Goal: Information Seeking & Learning: Find specific fact

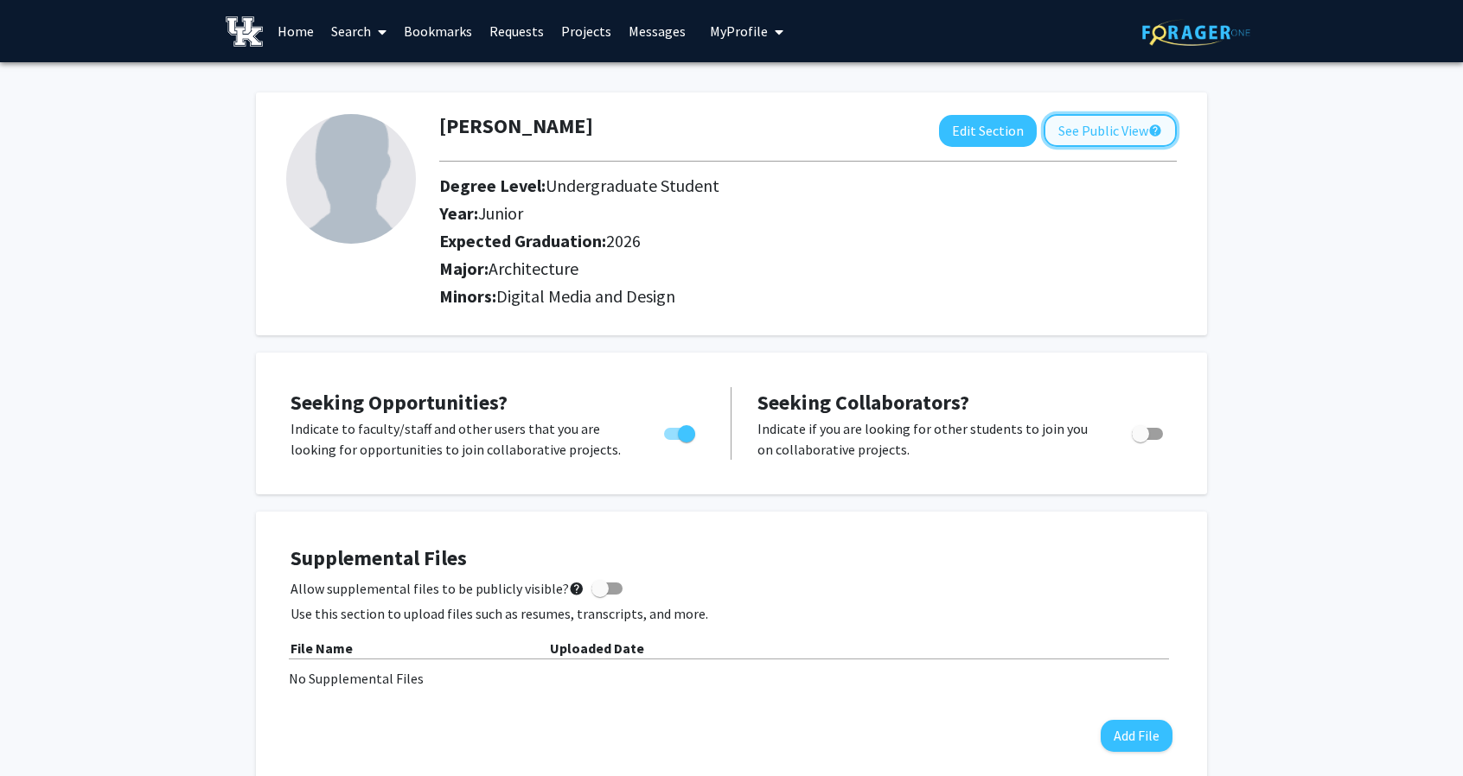
click at [1088, 132] on button "See Public View help" at bounding box center [1110, 130] width 133 height 33
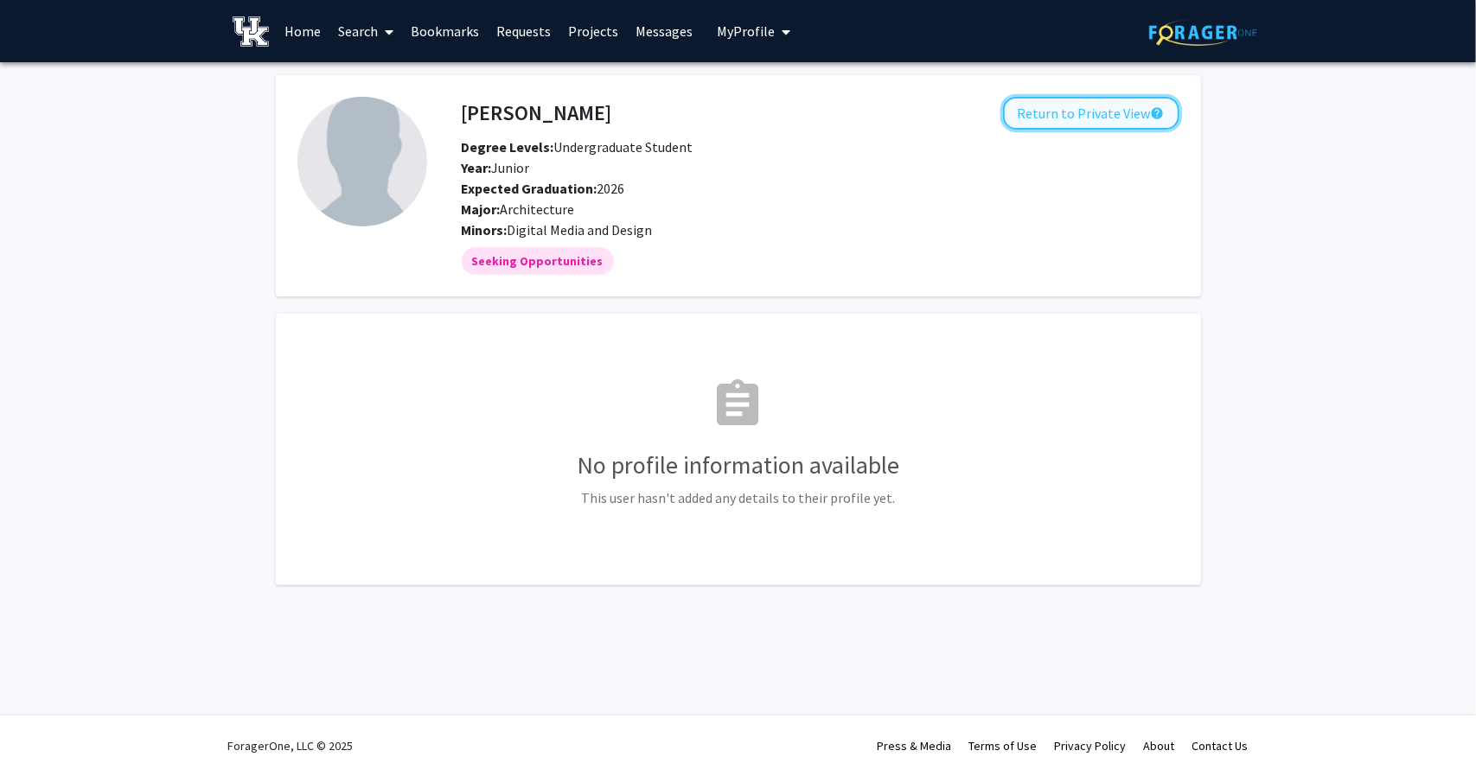
click at [1088, 117] on button "Return to Private View help" at bounding box center [1091, 113] width 176 height 33
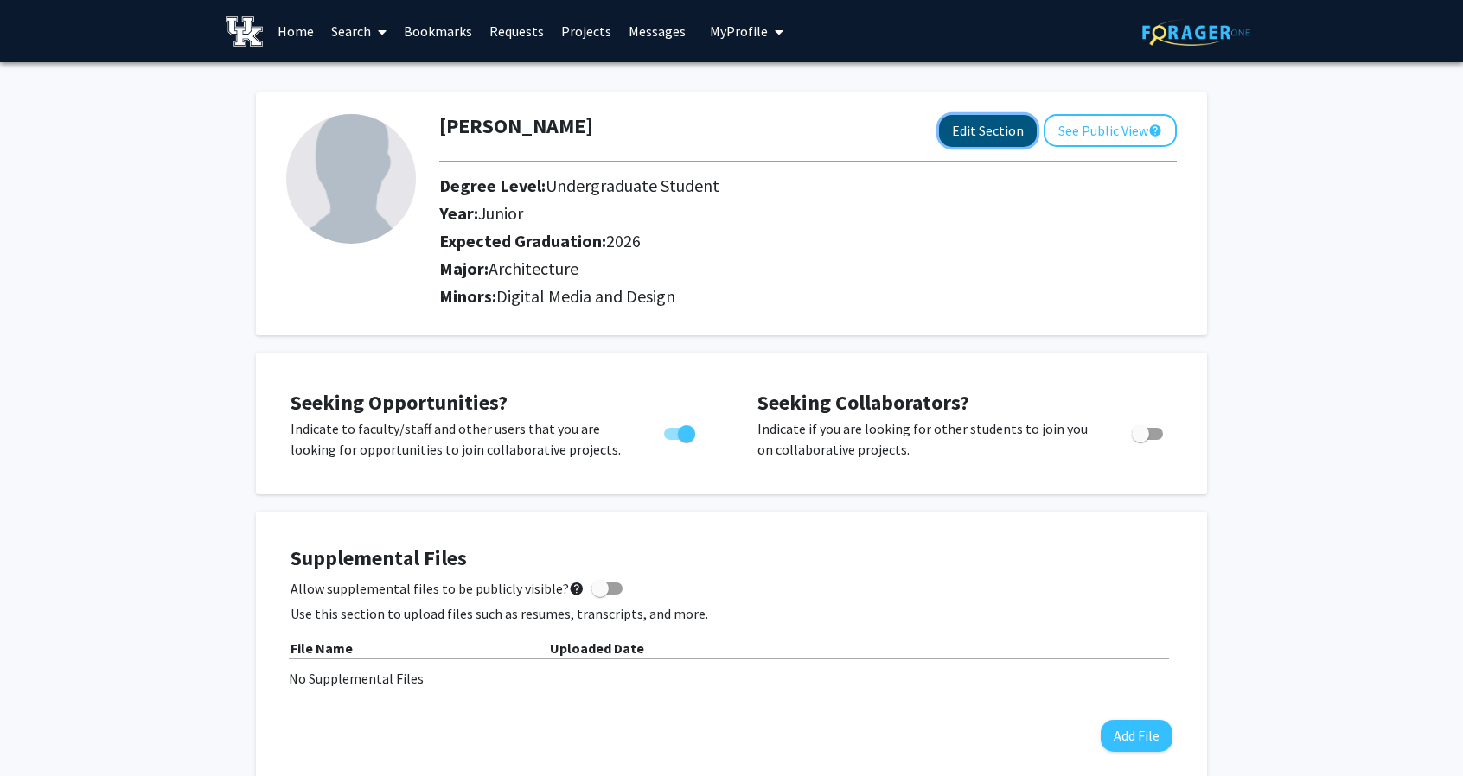
click at [995, 125] on button "Edit Section" at bounding box center [988, 131] width 98 height 32
select select "junior"
select select "2026"
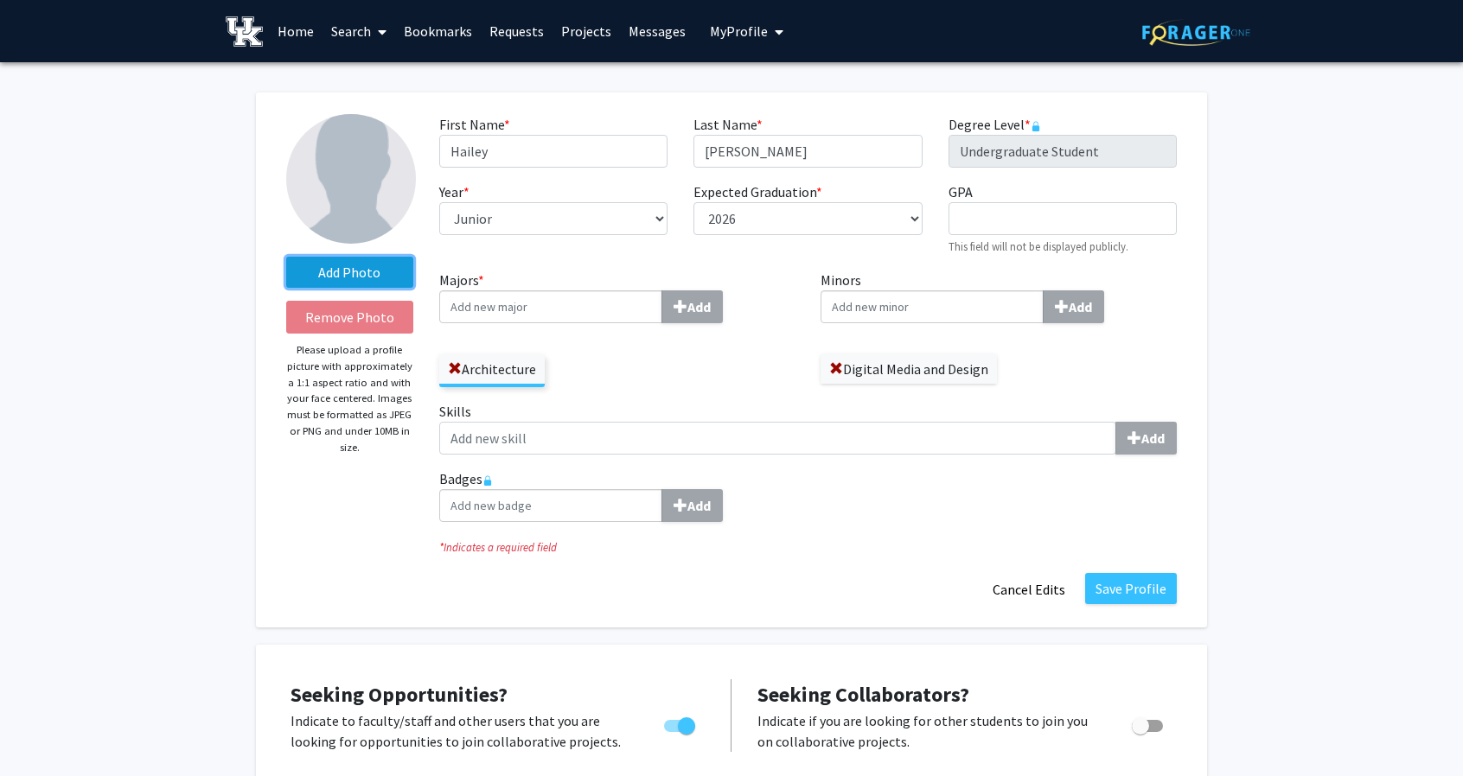
click at [385, 275] on label "Add Photo" at bounding box center [349, 272] width 127 height 31
click at [0, 0] on input "Add Photo" at bounding box center [0, 0] width 0 height 0
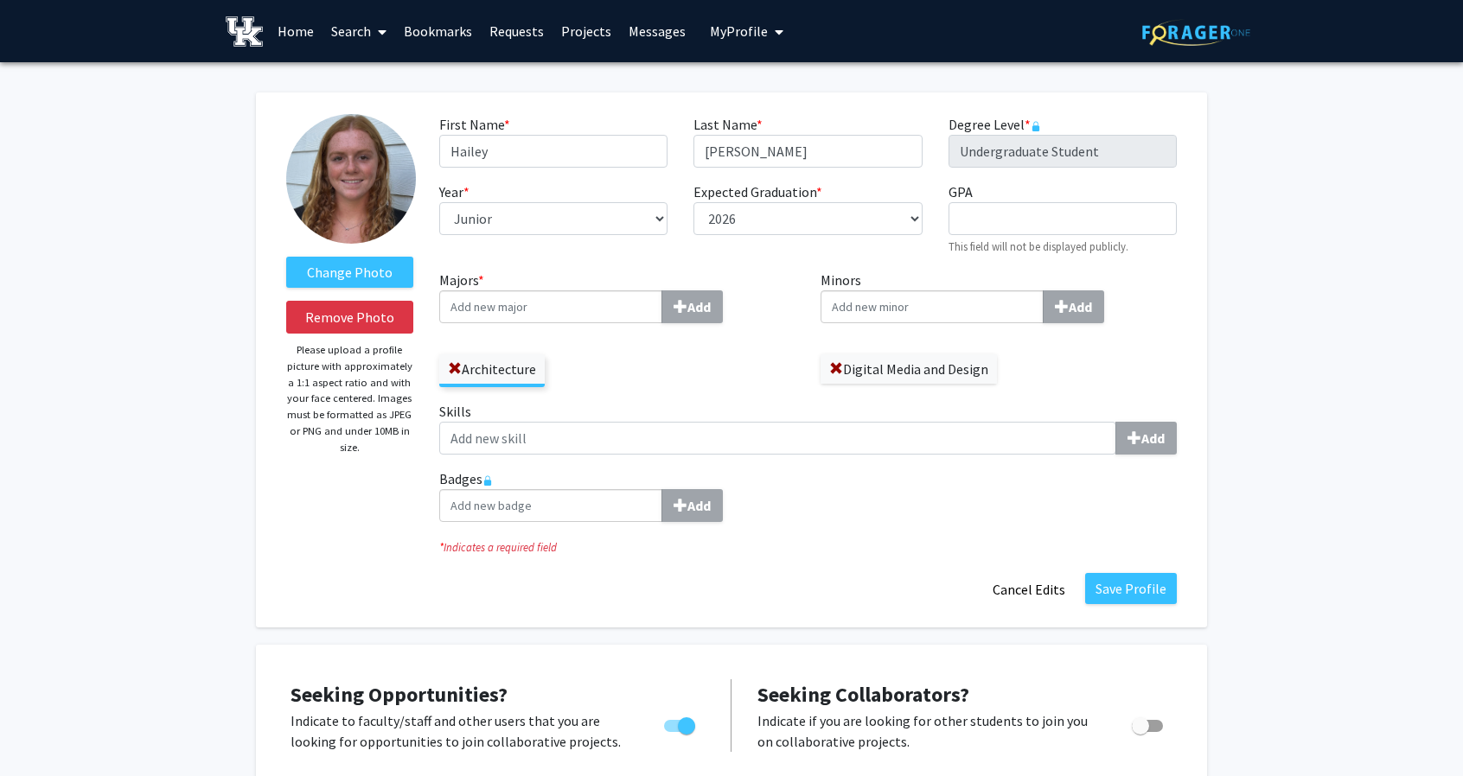
click at [323, 444] on p "Please upload a profile picture with approximately a 1:1 aspect ratio and with …" at bounding box center [349, 398] width 127 height 113
click at [1110, 589] on button "Save Profile" at bounding box center [1131, 588] width 92 height 31
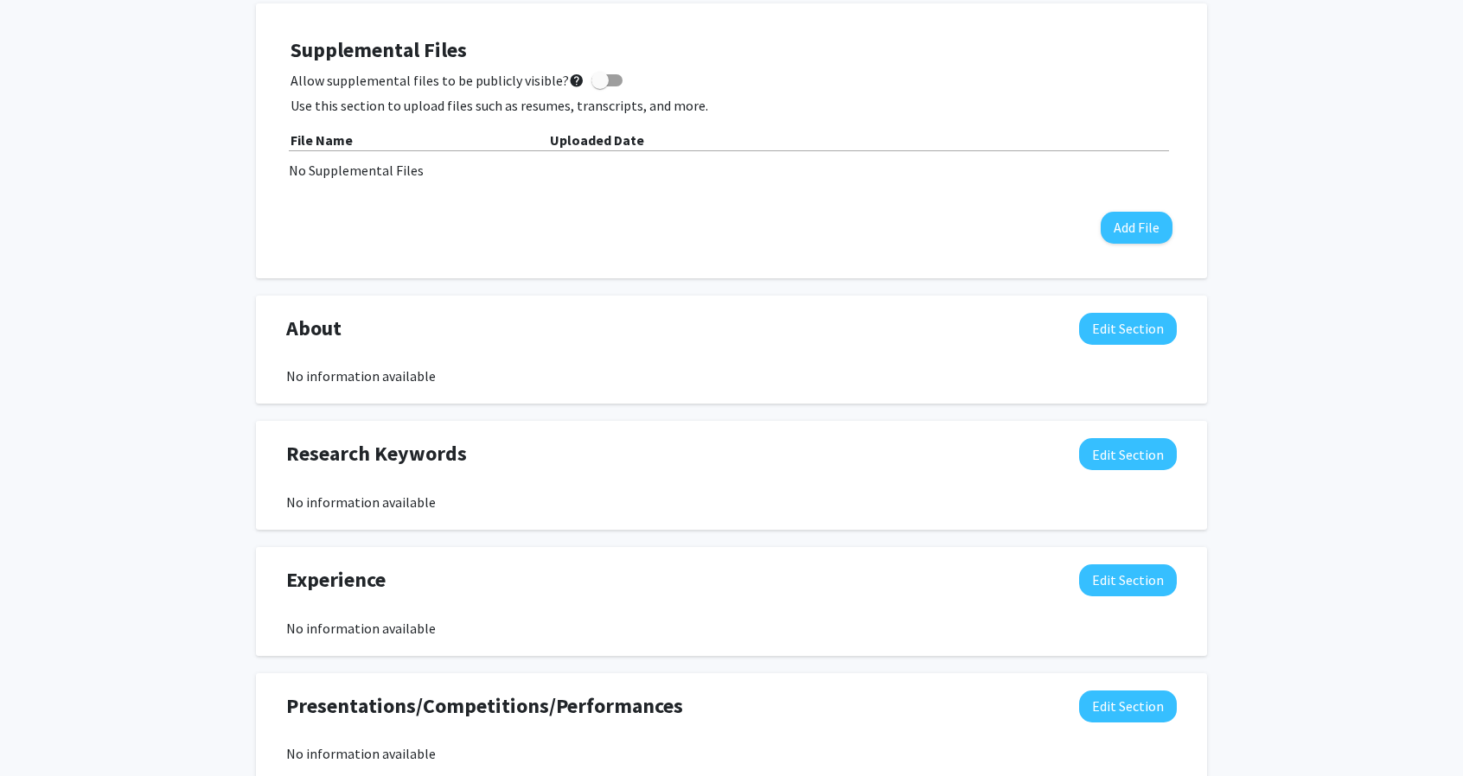
scroll to position [519, 0]
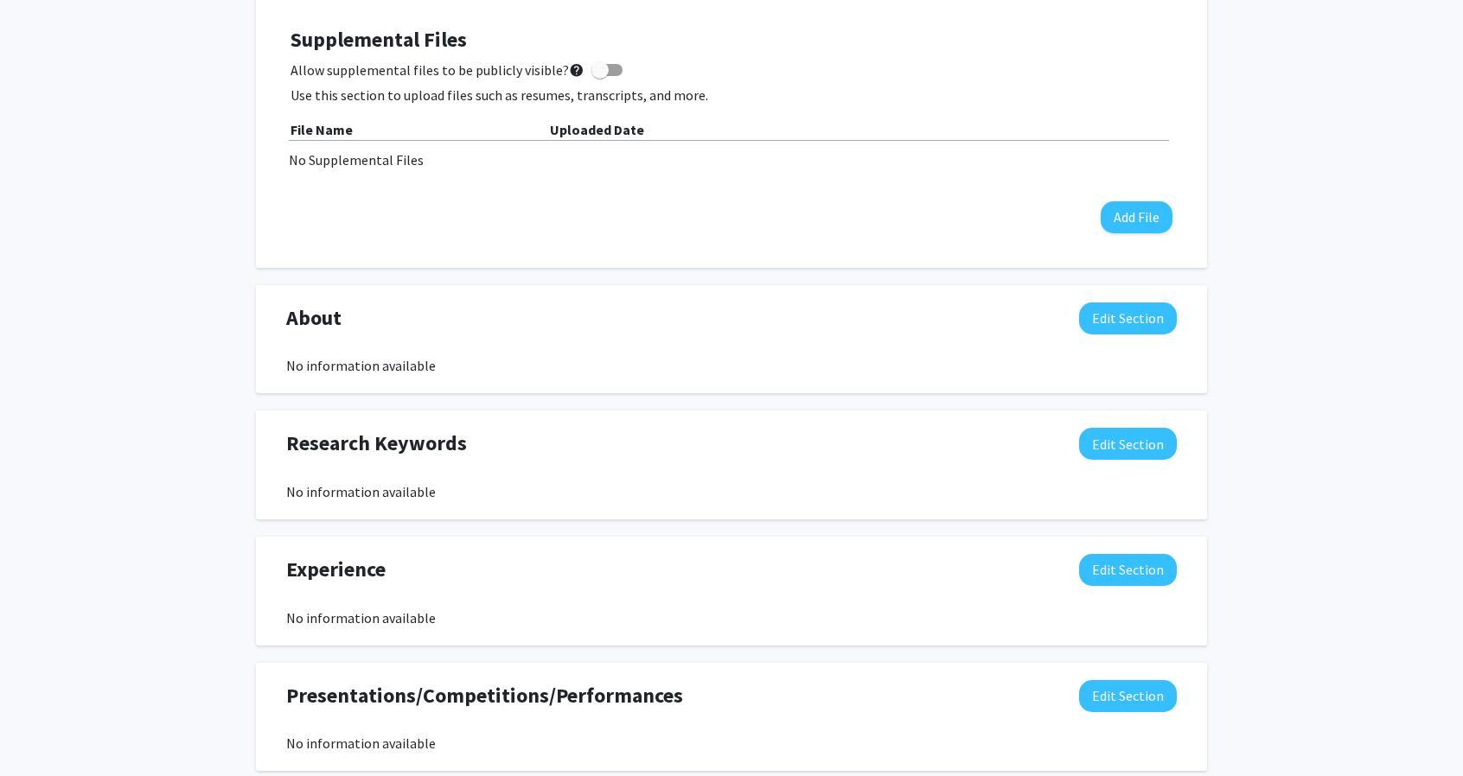
drag, startPoint x: 476, startPoint y: 361, endPoint x: 500, endPoint y: 348, distance: 27.1
click at [476, 361] on div "No information available" at bounding box center [731, 365] width 891 height 21
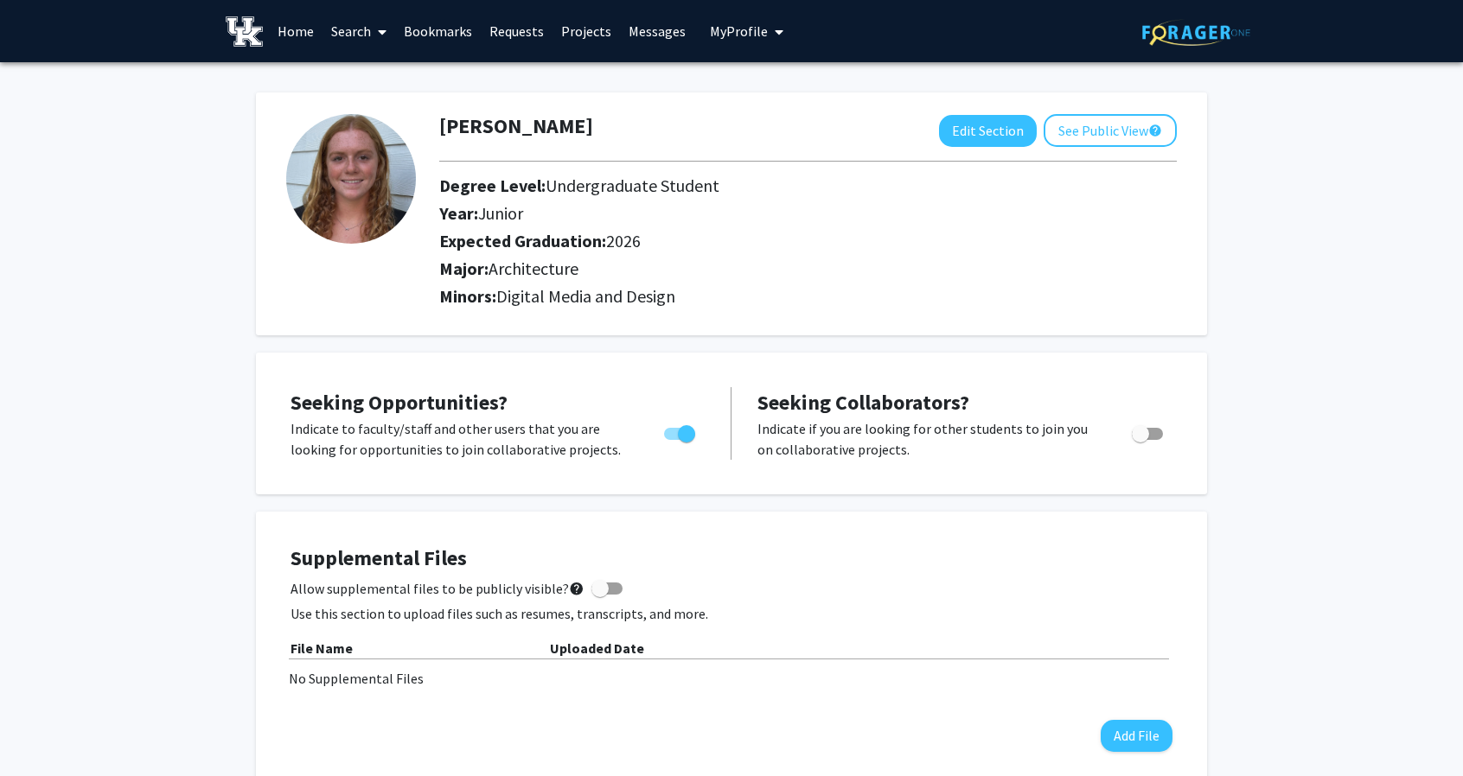
click at [367, 30] on link "Search" at bounding box center [359, 31] width 73 height 61
click at [385, 118] on span "Students" at bounding box center [375, 114] width 105 height 35
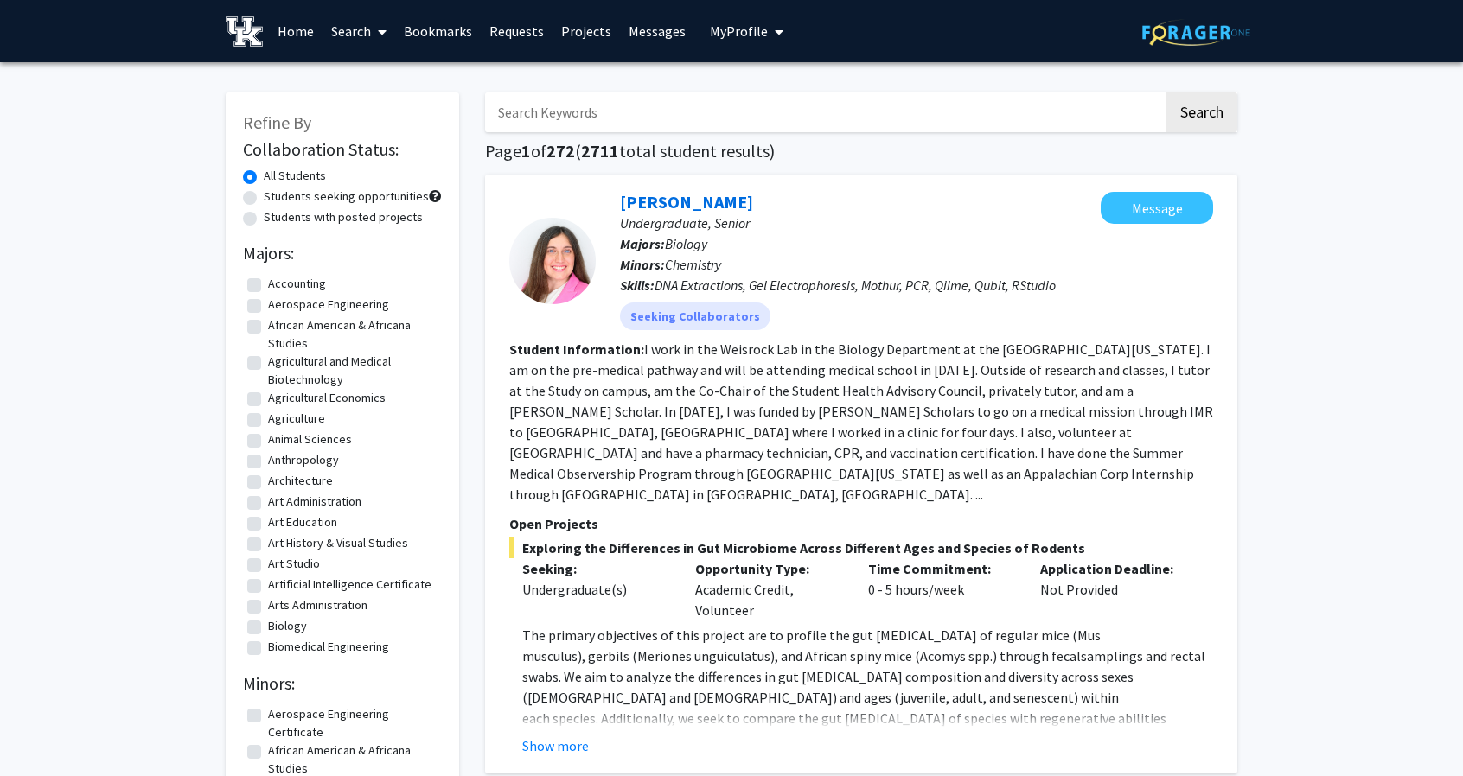
click at [571, 115] on input "Search Keywords" at bounding box center [824, 113] width 679 height 40
click at [1166, 93] on button "Search" at bounding box center [1201, 113] width 71 height 40
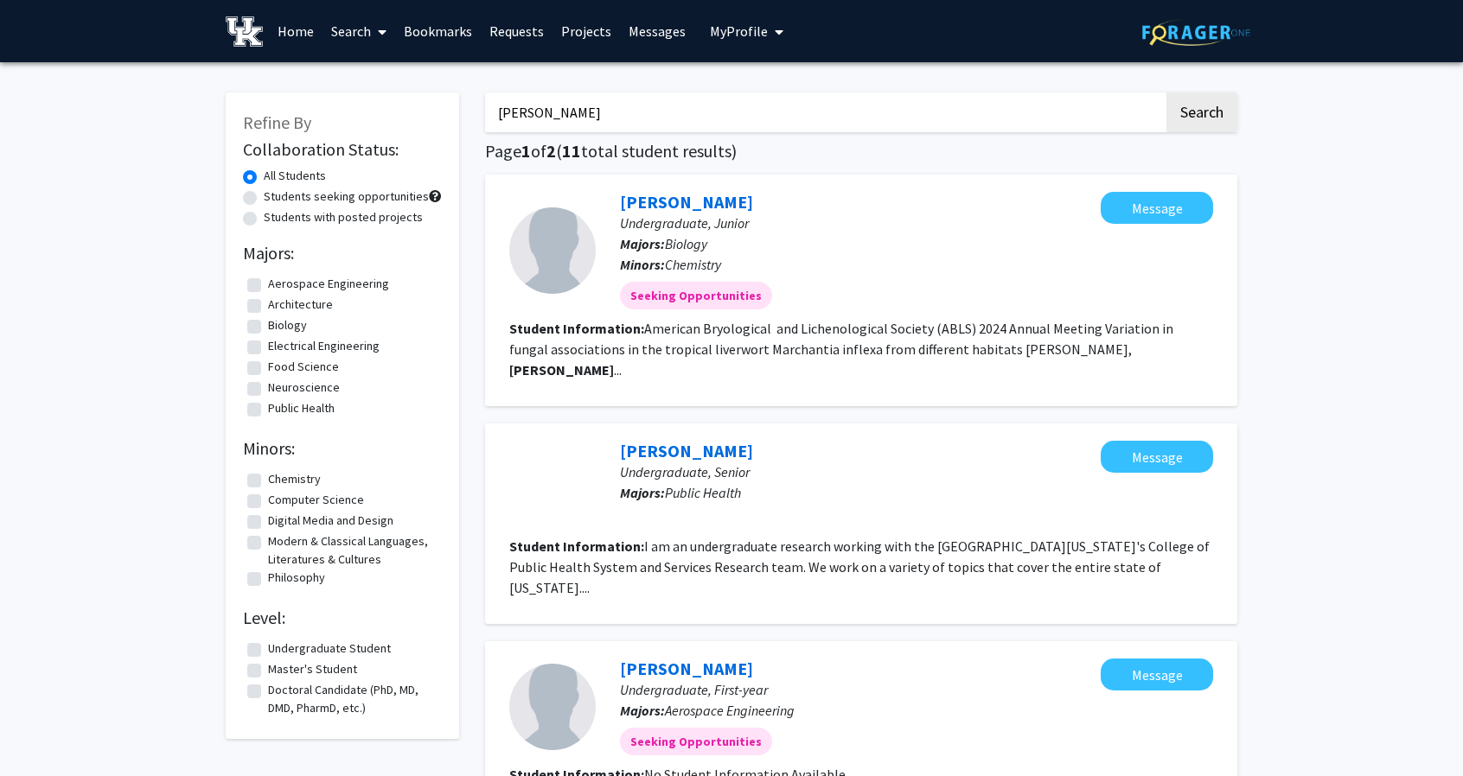
type input "brayden nichols"
click at [1178, 121] on button "Search" at bounding box center [1201, 113] width 71 height 40
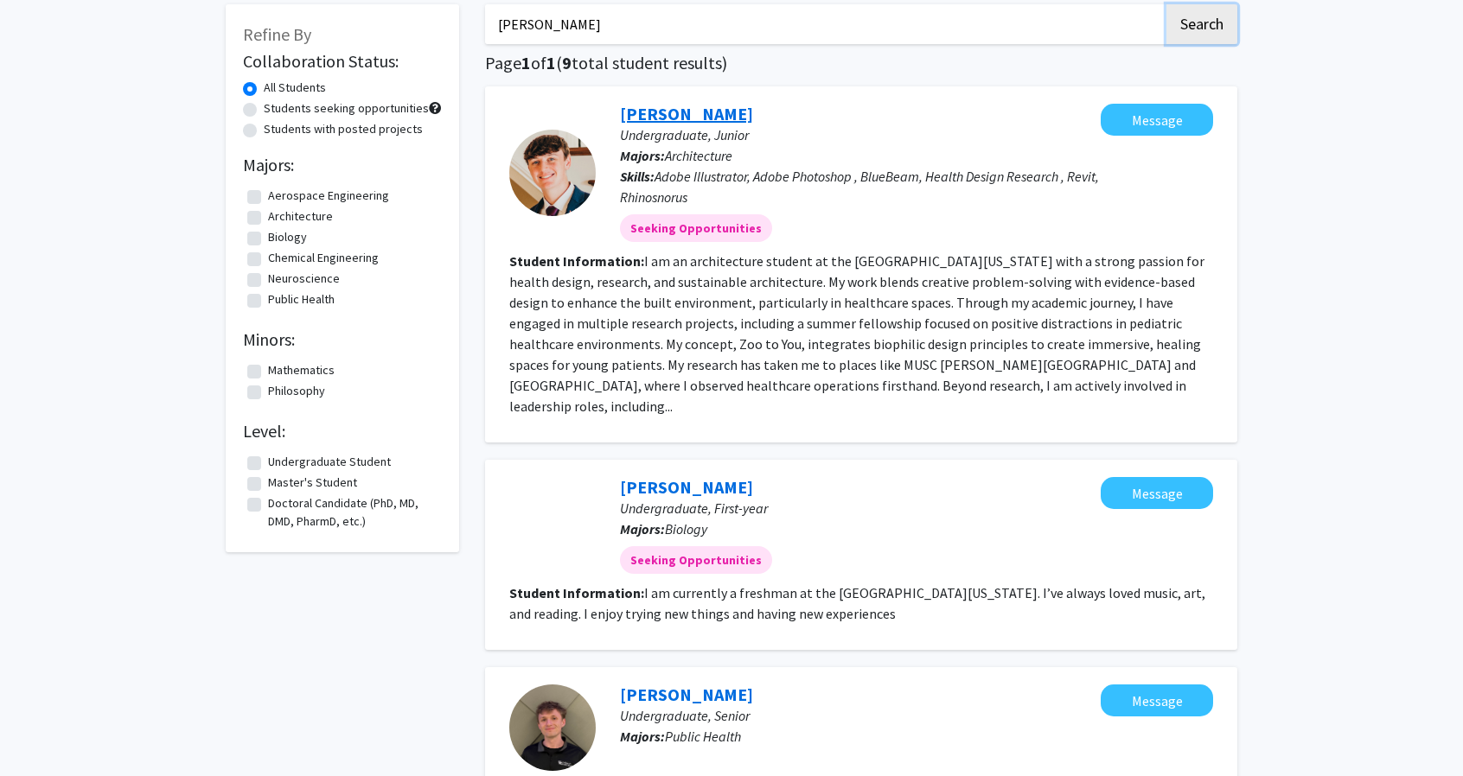
scroll to position [86, 0]
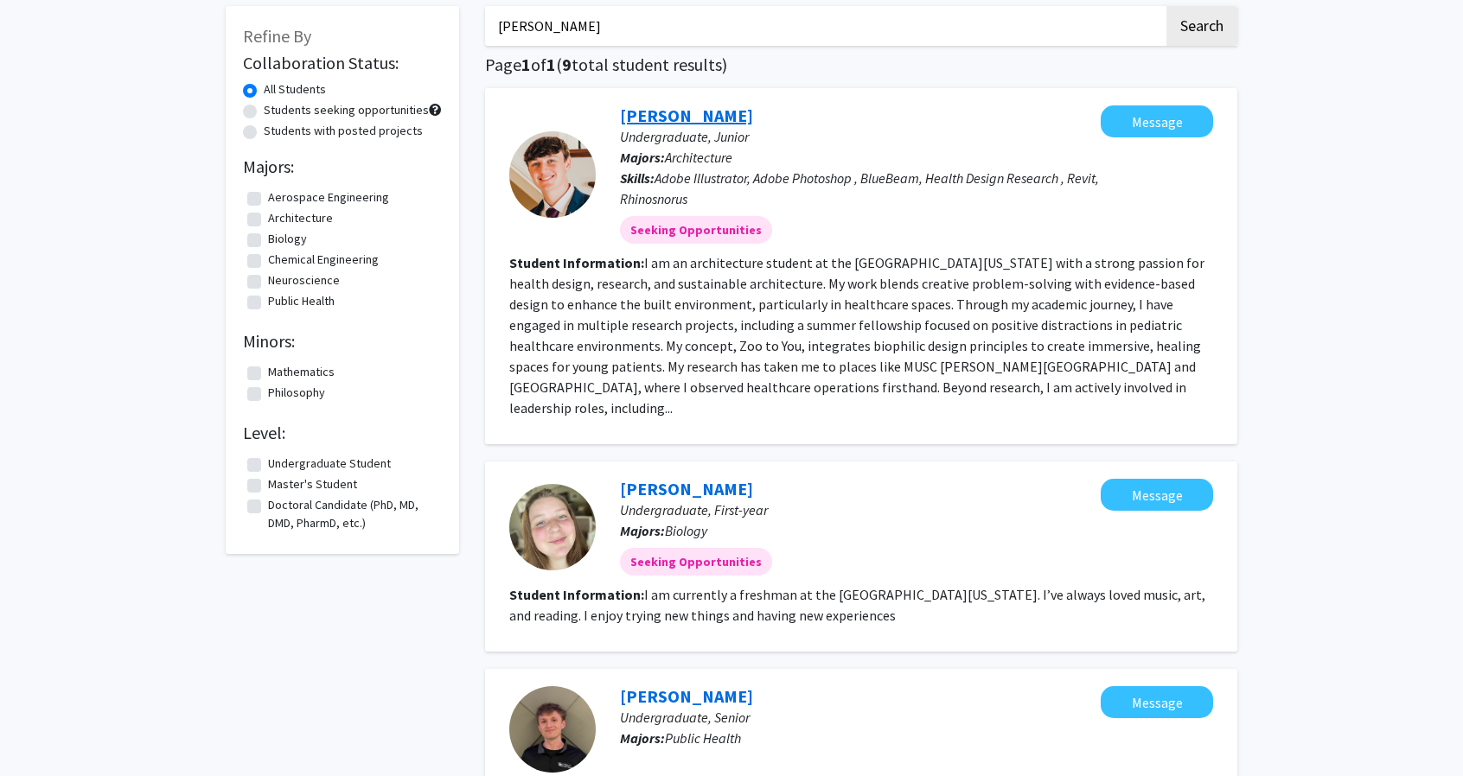
click at [667, 123] on link "Brayden Nichols" at bounding box center [686, 116] width 133 height 22
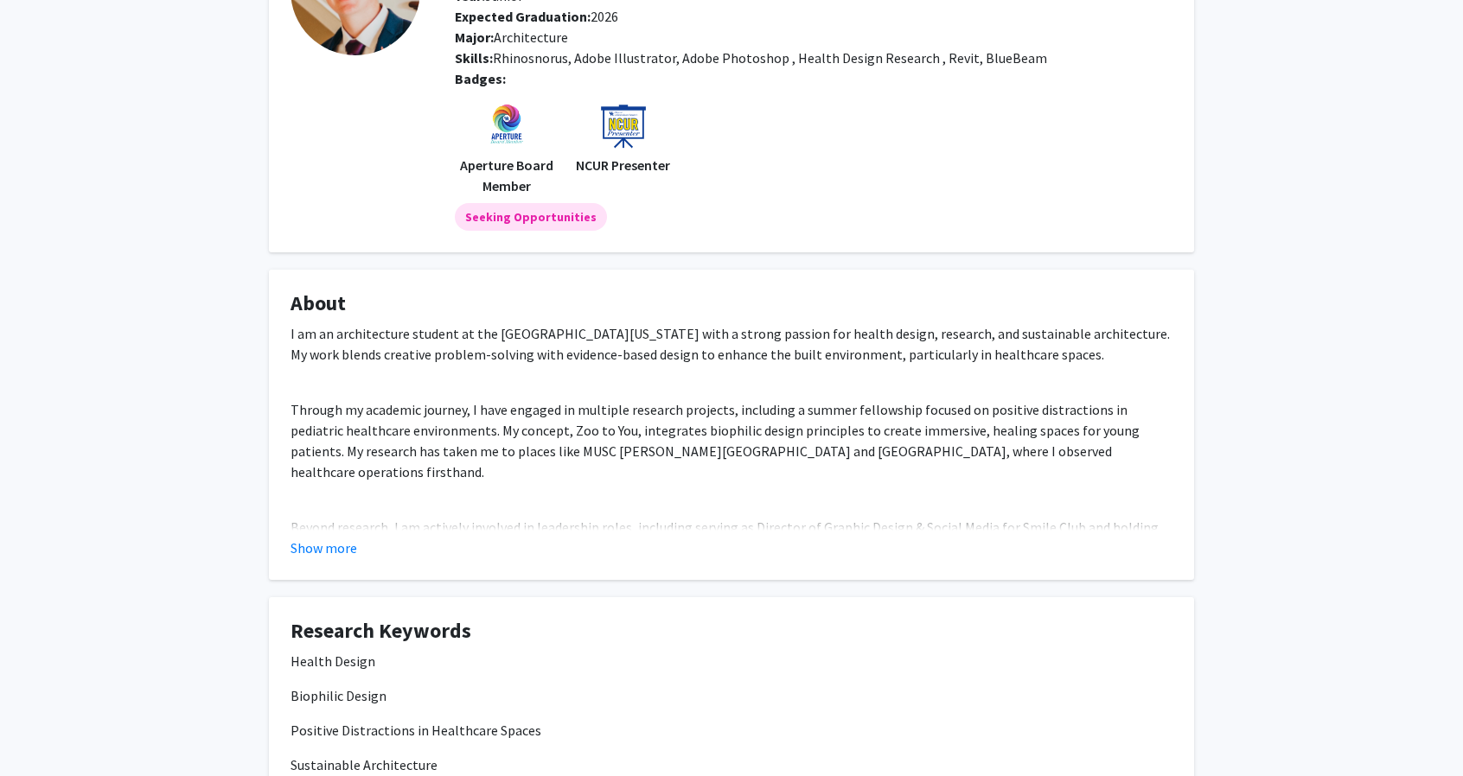
scroll to position [173, 0]
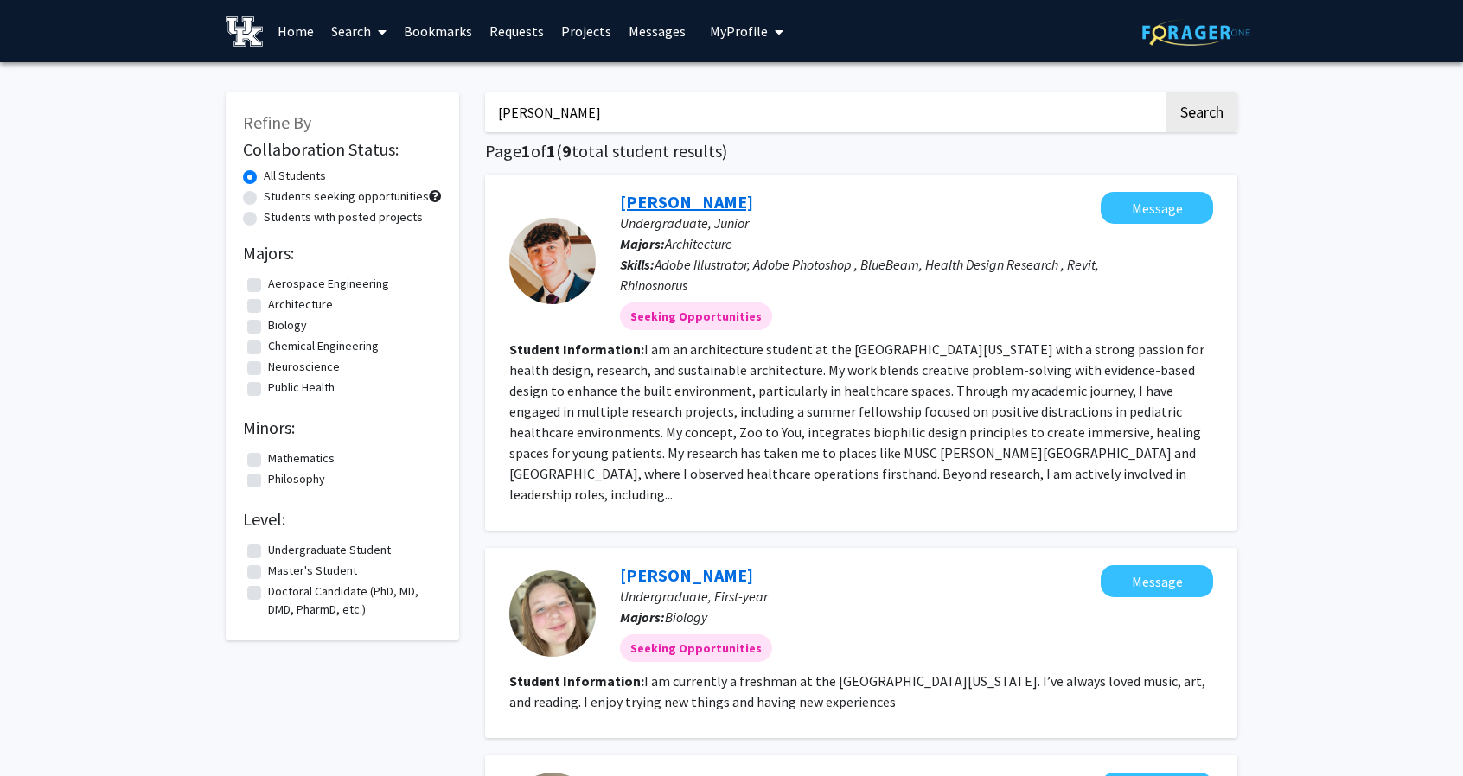
click at [709, 200] on link "Brayden Nichols" at bounding box center [686, 202] width 133 height 22
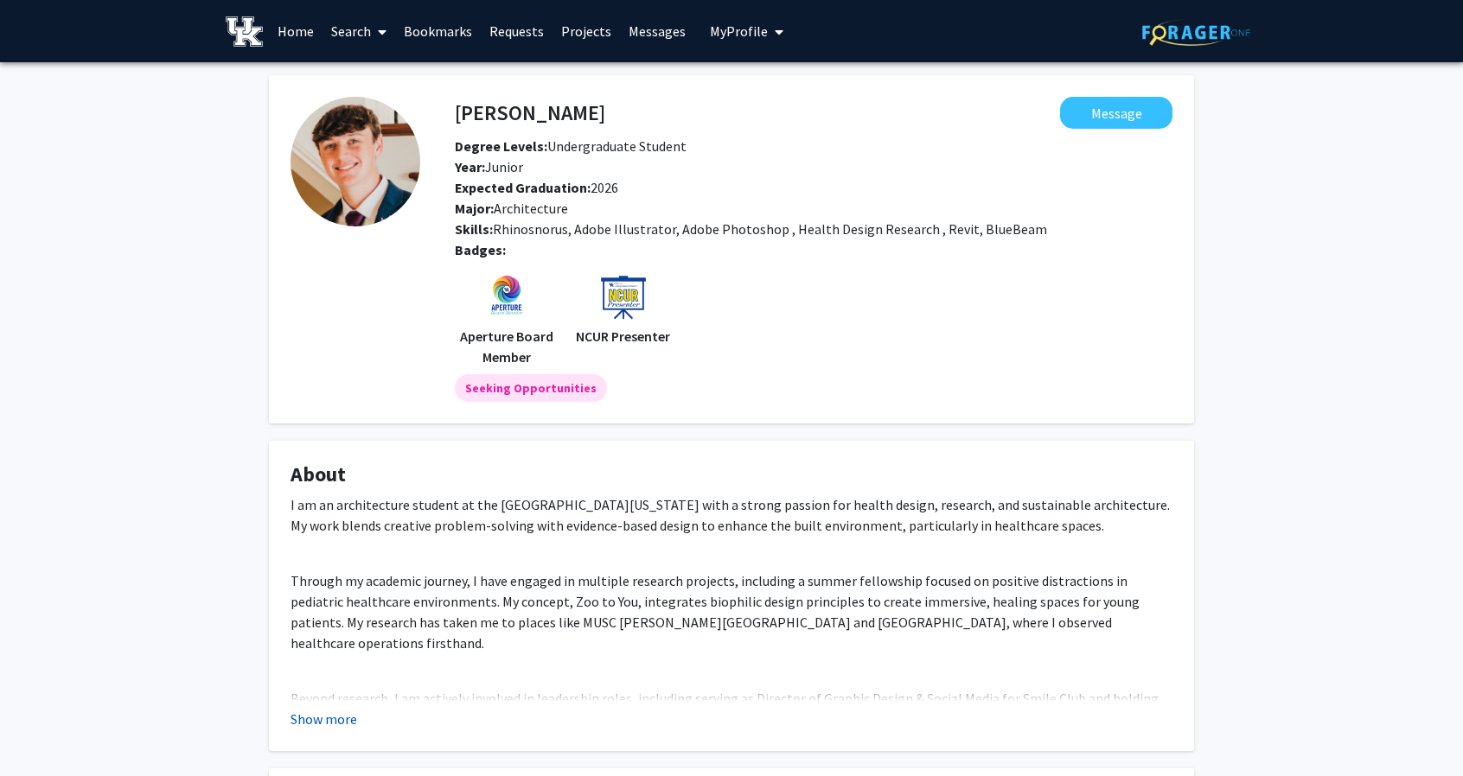
click at [332, 715] on button "Show more" at bounding box center [324, 719] width 67 height 21
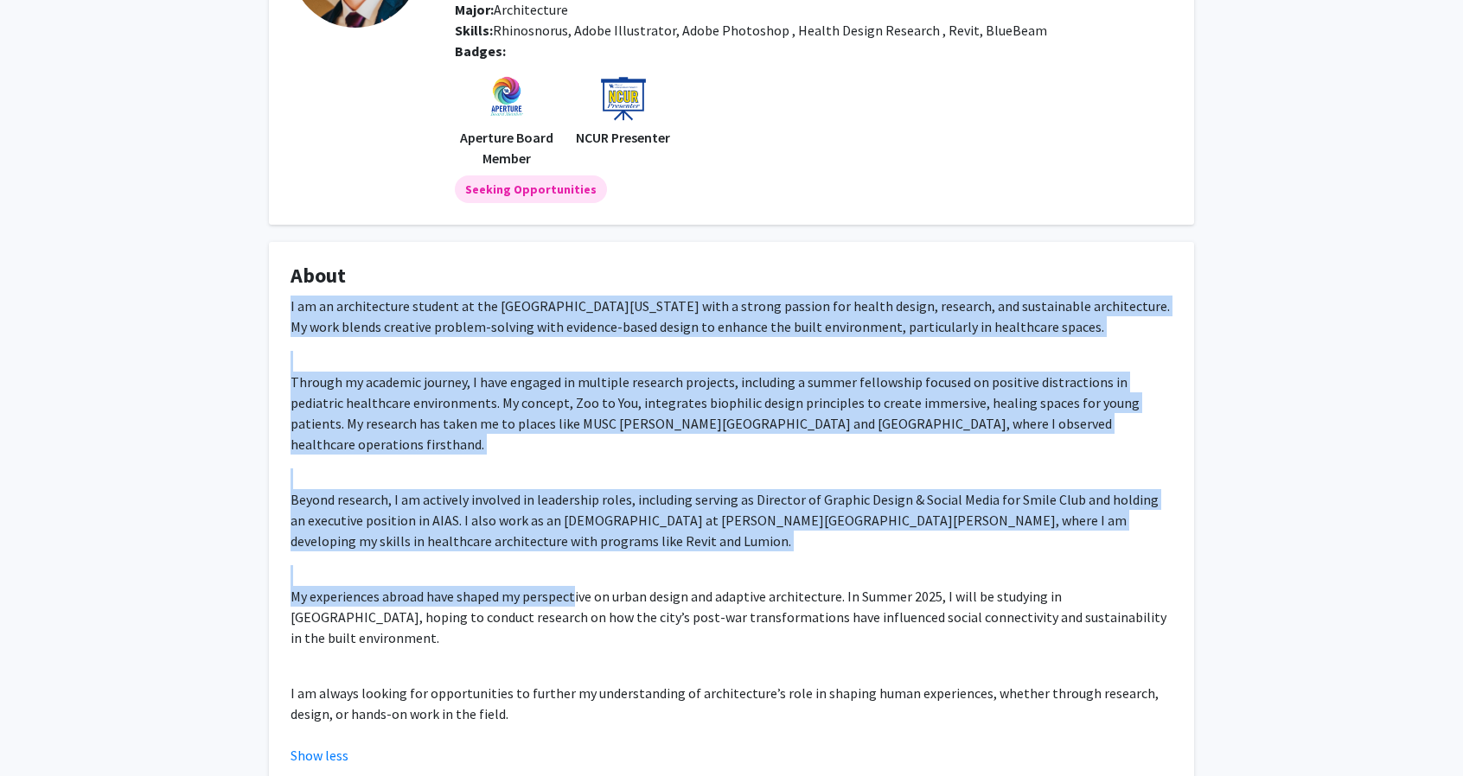
scroll to position [346, 0]
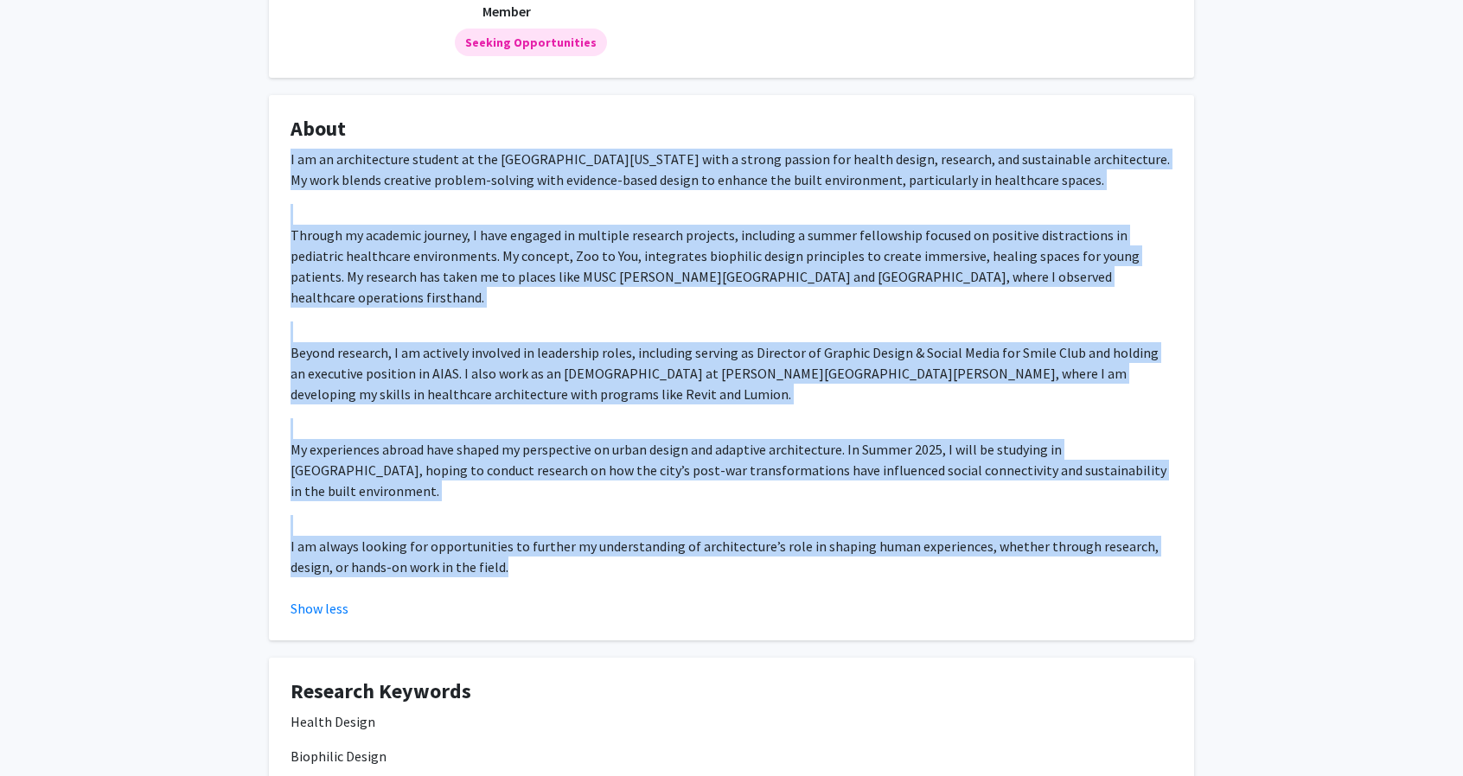
drag, startPoint x: 289, startPoint y: 328, endPoint x: 608, endPoint y: 563, distance: 396.4
click at [608, 563] on fg-card "About I am an architecture student at the University of Kentucky with a strong …" at bounding box center [731, 368] width 925 height 546
copy div "I am an architecture student at the University of Kentucky with a strong passio…"
click at [621, 366] on p "Beyond research, I am actively involved in leadership roles, including serving …" at bounding box center [732, 373] width 882 height 62
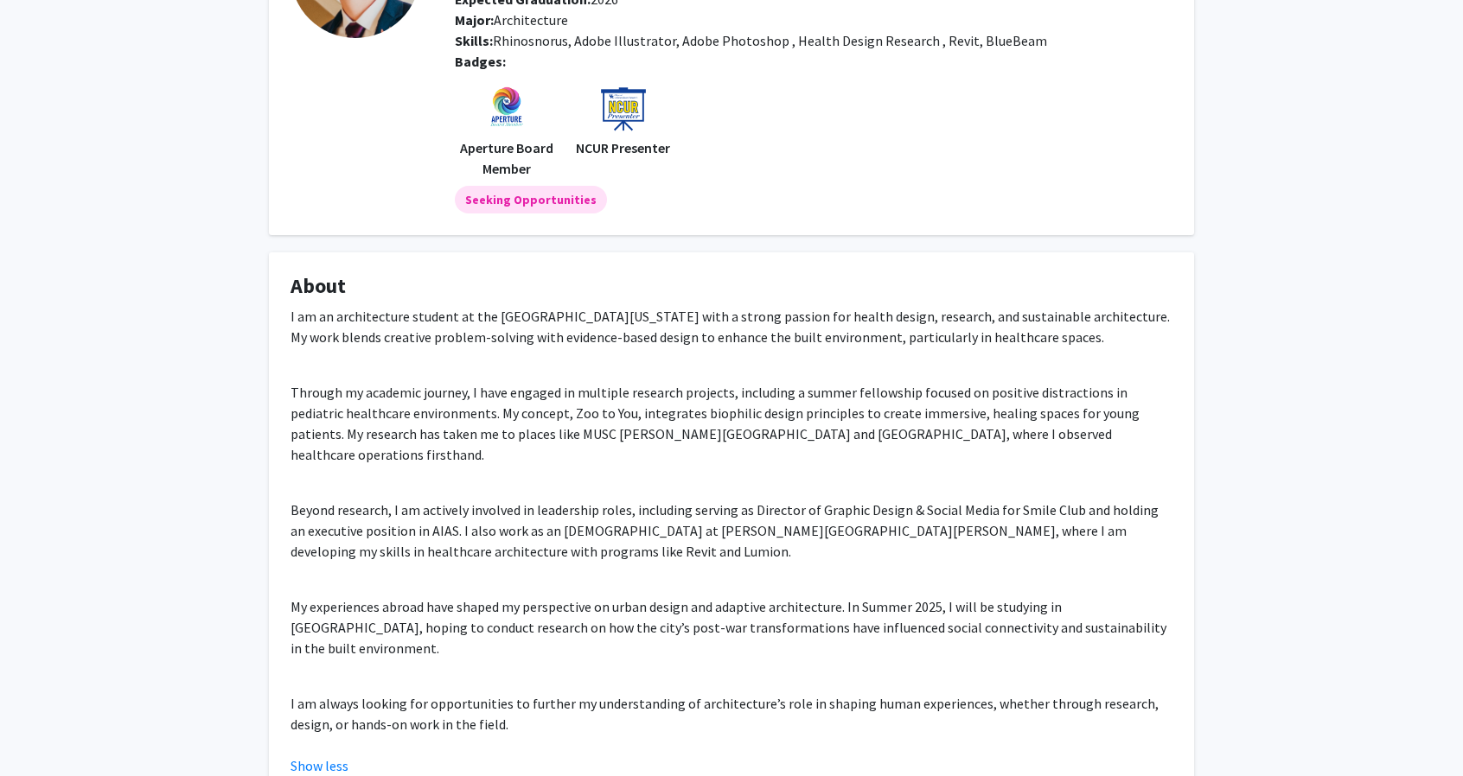
scroll to position [0, 0]
